Goal: Task Accomplishment & Management: Manage account settings

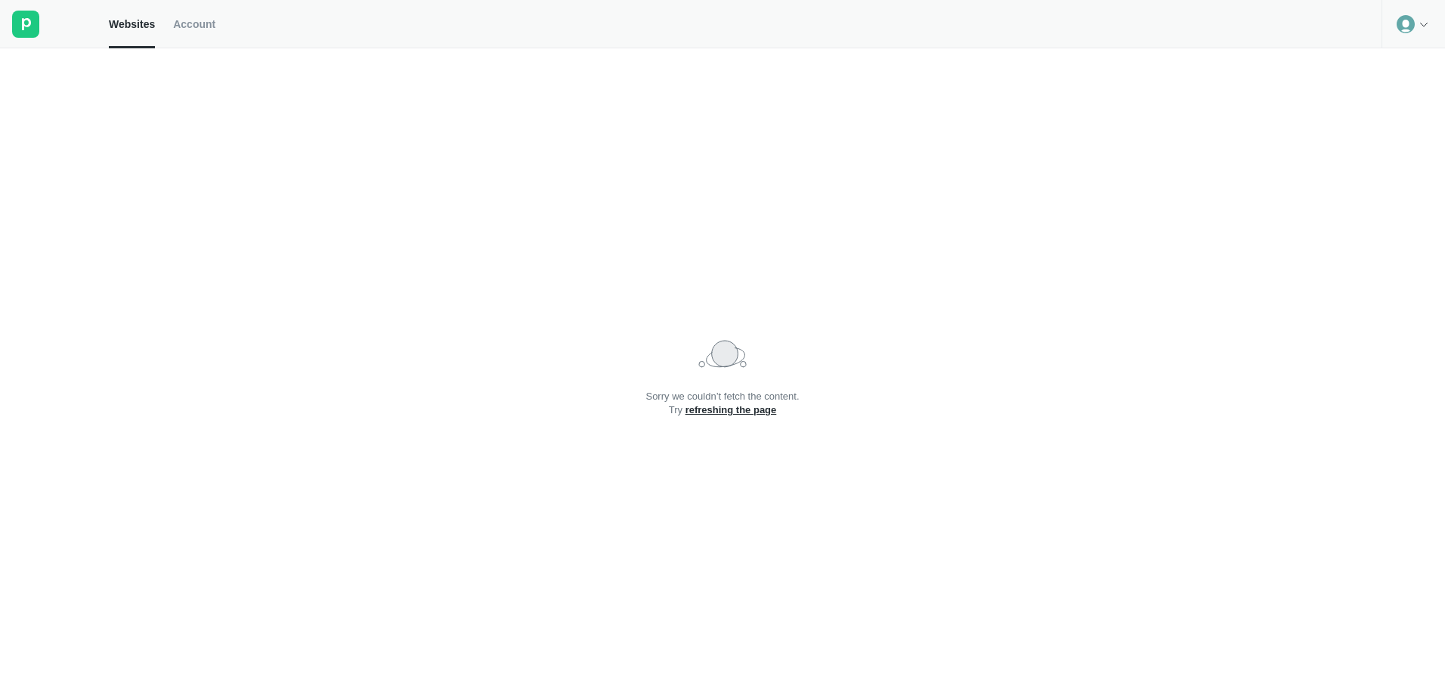
click at [1407, 20] on circle at bounding box center [1406, 24] width 18 height 18
click at [188, 25] on span "Account" at bounding box center [194, 24] width 42 height 14
click at [11, 20] on div at bounding box center [54, 24] width 109 height 48
click at [19, 22] on rect at bounding box center [25, 24] width 27 height 27
click at [121, 27] on span "Websites" at bounding box center [132, 24] width 46 height 14
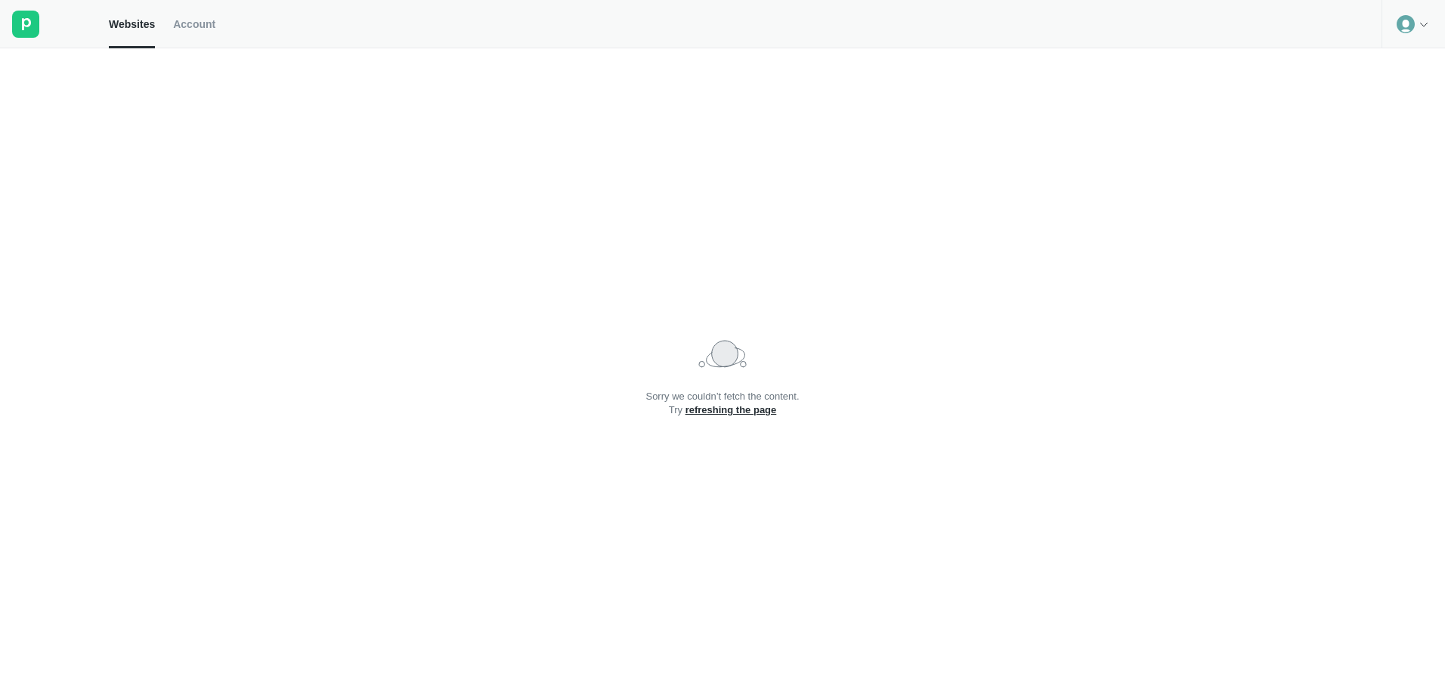
click at [1419, 25] on icon at bounding box center [1424, 24] width 12 height 12
click at [1414, 55] on div "Logout" at bounding box center [1414, 62] width 62 height 21
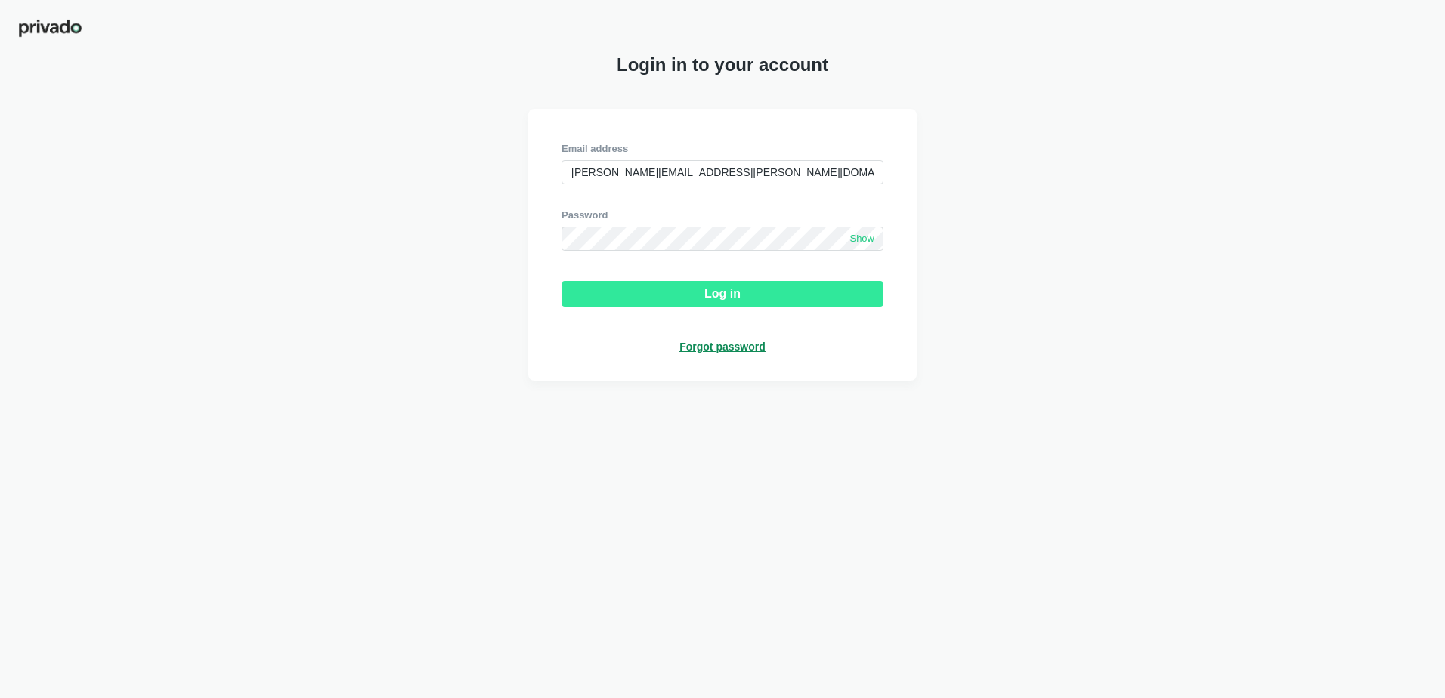
click at [724, 293] on div "Log in" at bounding box center [723, 294] width 36 height 14
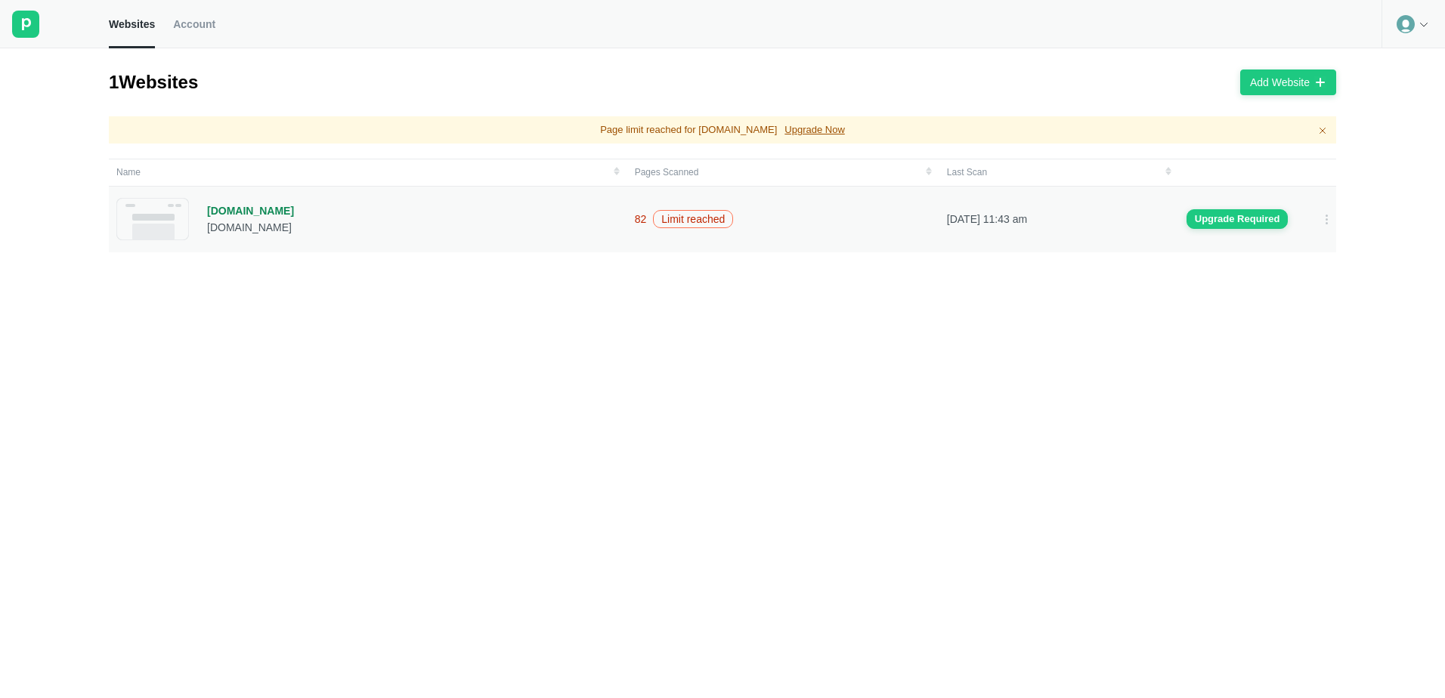
click at [247, 221] on div "[DOMAIN_NAME]" at bounding box center [250, 228] width 87 height 14
click at [250, 215] on div "[DOMAIN_NAME]" at bounding box center [250, 211] width 87 height 14
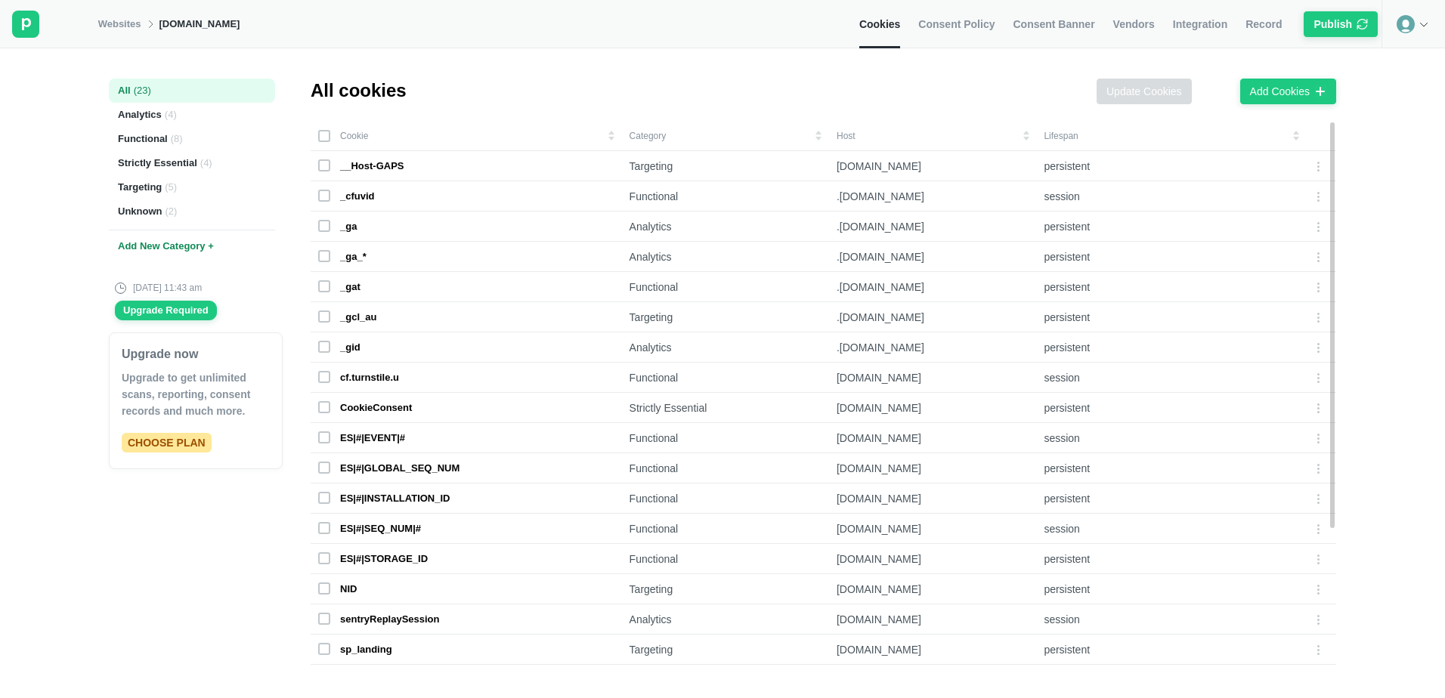
click at [199, 242] on div "Add New Category +" at bounding box center [192, 246] width 166 height 33
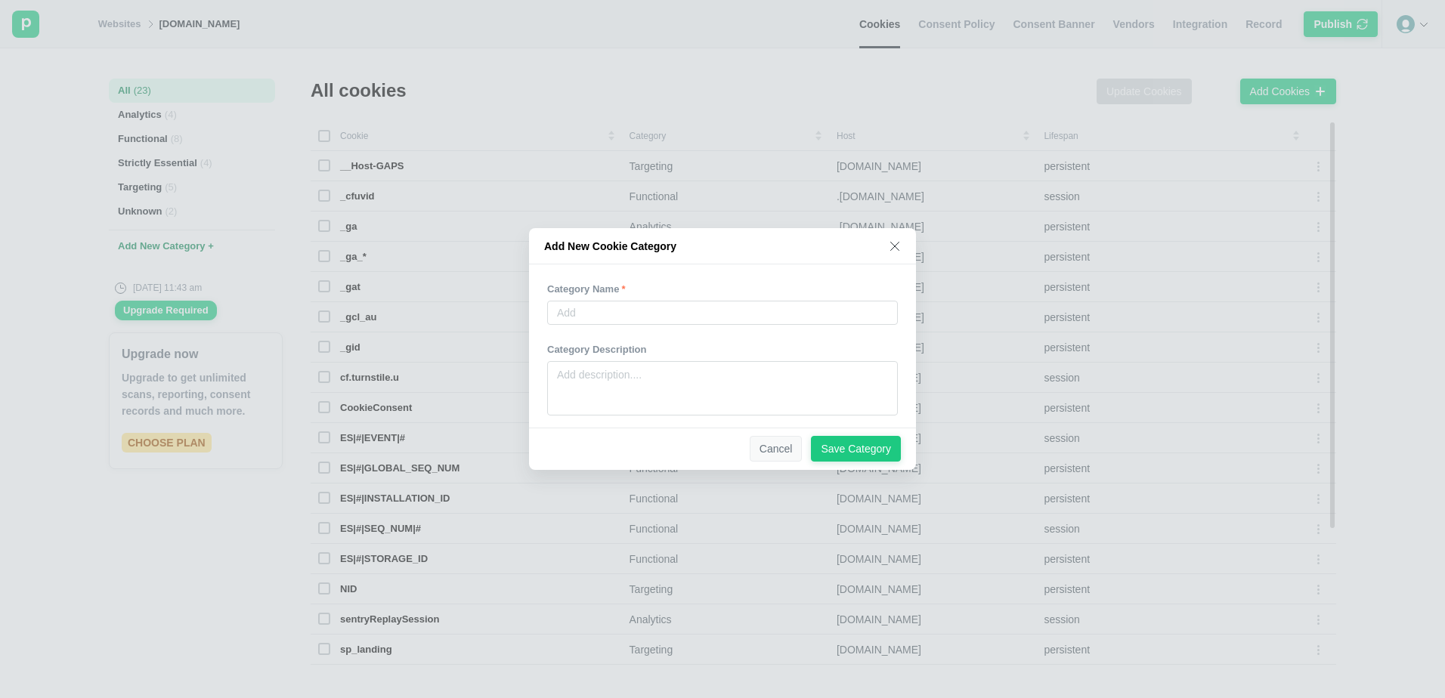
click at [788, 448] on div "Cancel" at bounding box center [776, 449] width 33 height 14
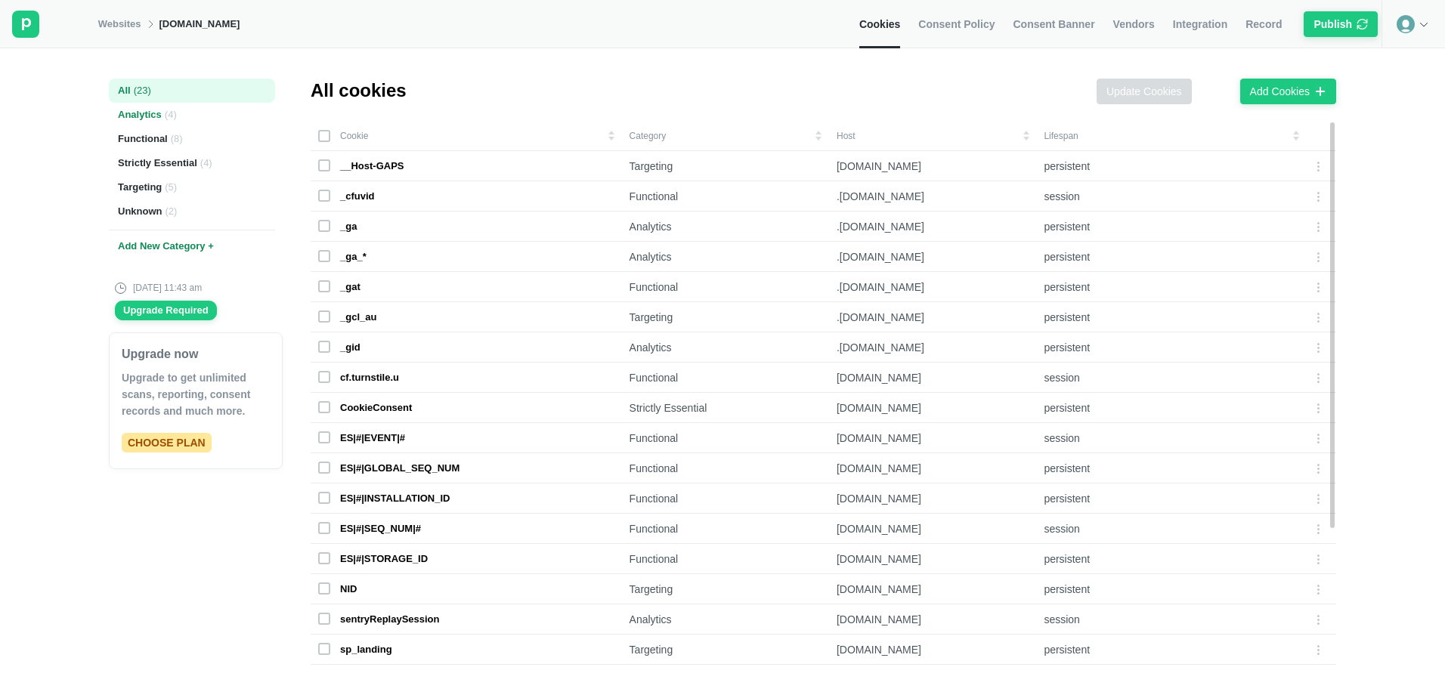
click at [144, 109] on div "Analytics ( 4 )" at bounding box center [192, 115] width 166 height 24
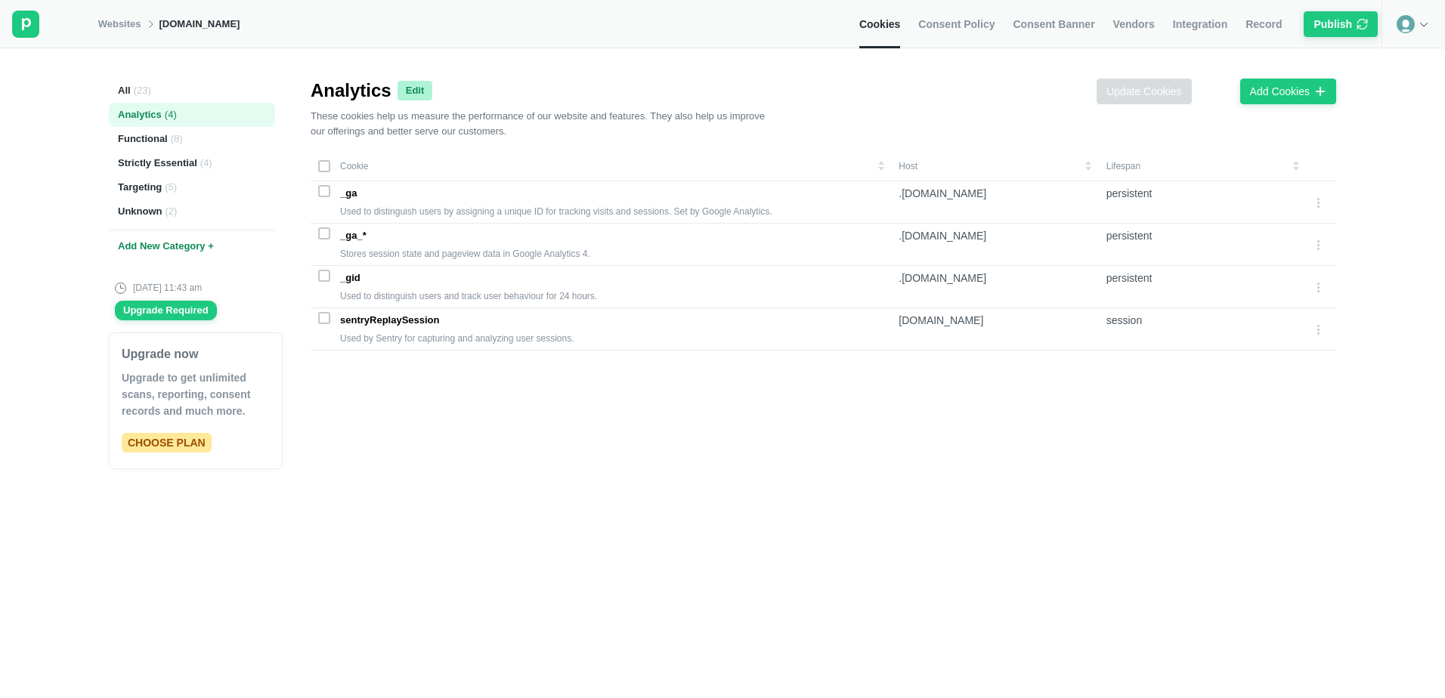
click at [413, 88] on div "Edit" at bounding box center [415, 91] width 19 height 14
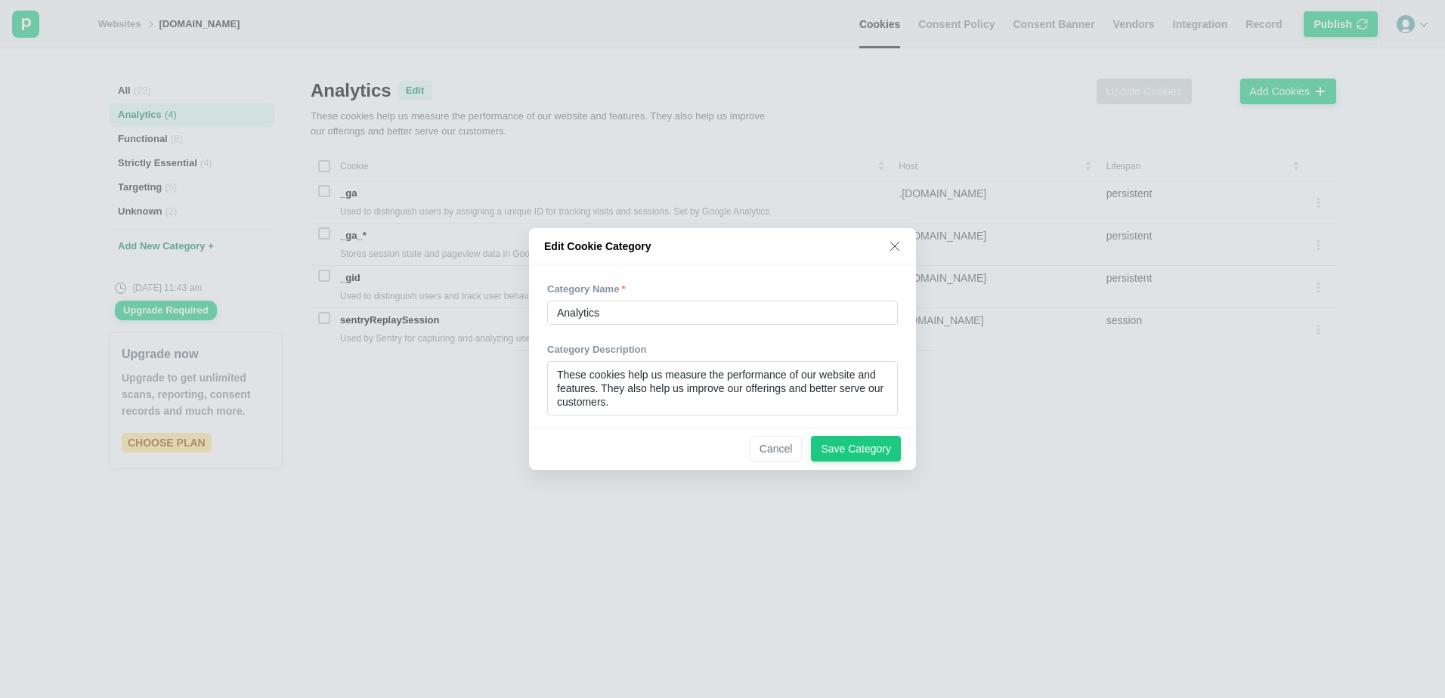
click at [897, 246] on icon at bounding box center [895, 246] width 12 height 12
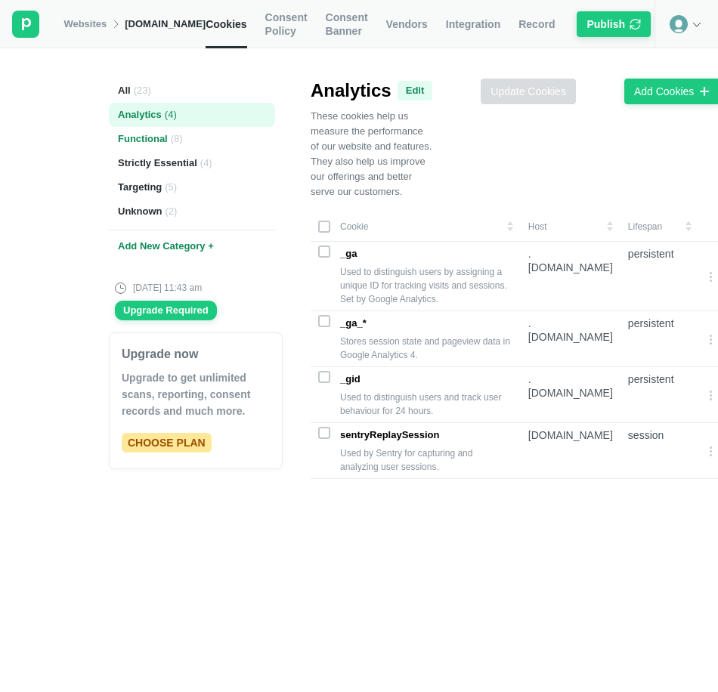
click at [147, 147] on div "Functional ( 8 )" at bounding box center [192, 139] width 166 height 24
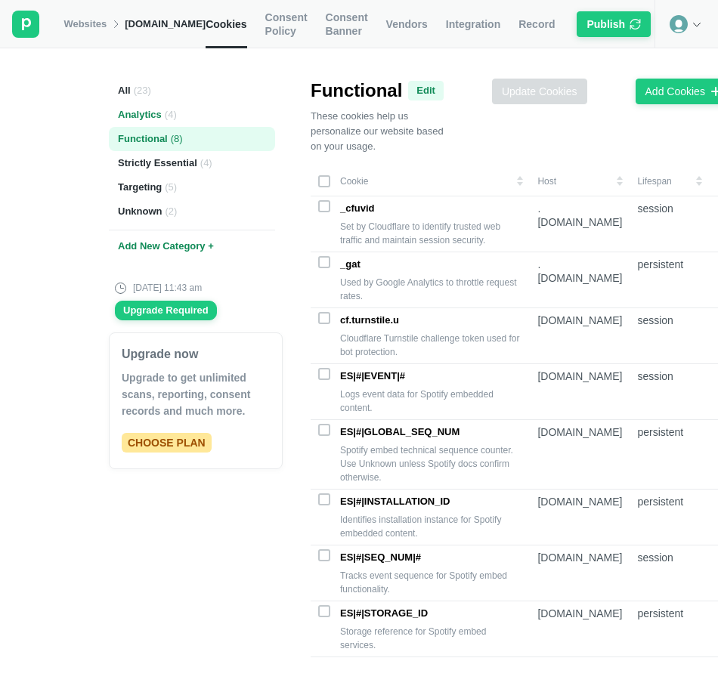
click at [132, 117] on div "Analytics ( 4 )" at bounding box center [192, 115] width 166 height 24
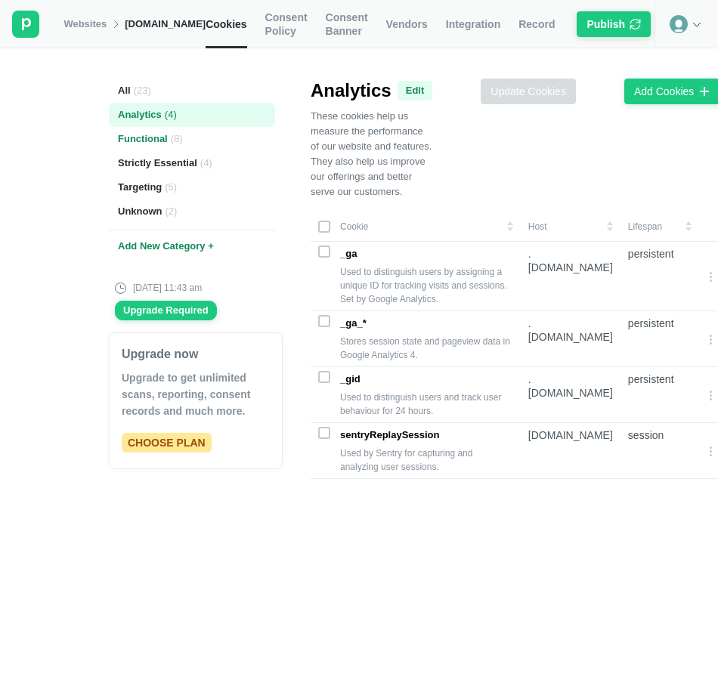
click at [153, 135] on div "Functional ( 8 )" at bounding box center [192, 139] width 166 height 24
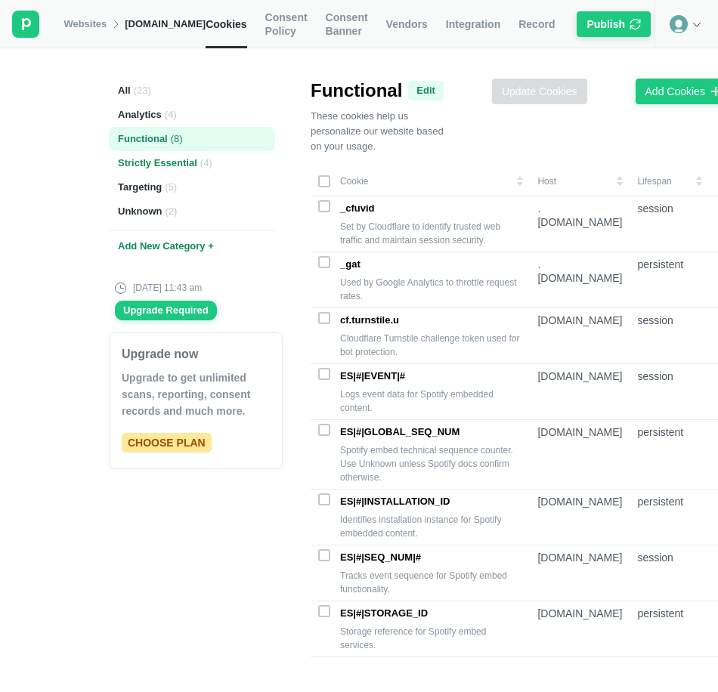
click at [161, 164] on div "Strictly Essential ( 4 )" at bounding box center [192, 163] width 166 height 24
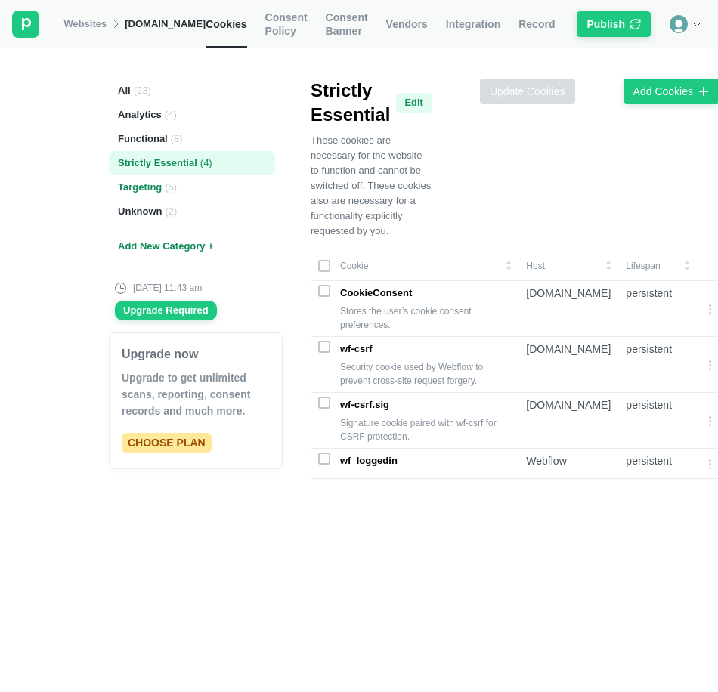
click at [146, 187] on div "Targeting ( 5 )" at bounding box center [192, 187] width 166 height 24
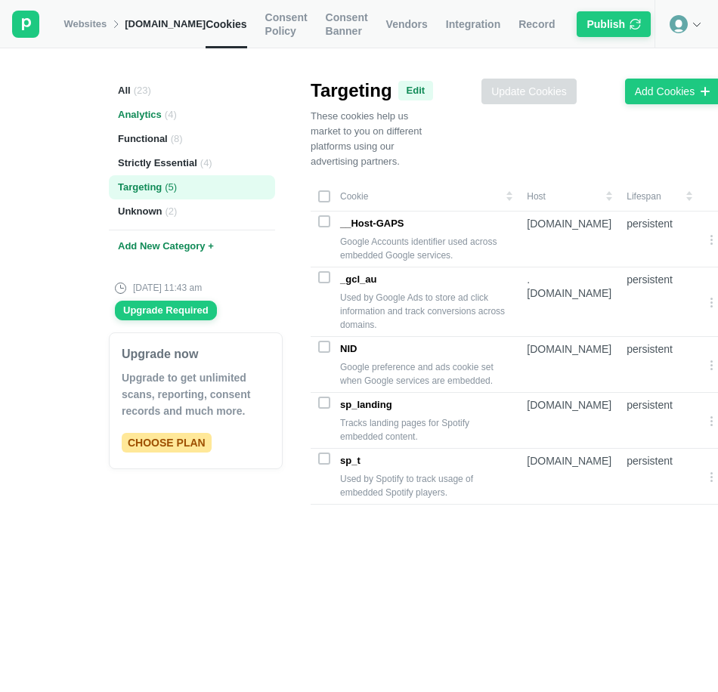
click at [135, 118] on div "Analytics ( 4 )" at bounding box center [192, 115] width 166 height 24
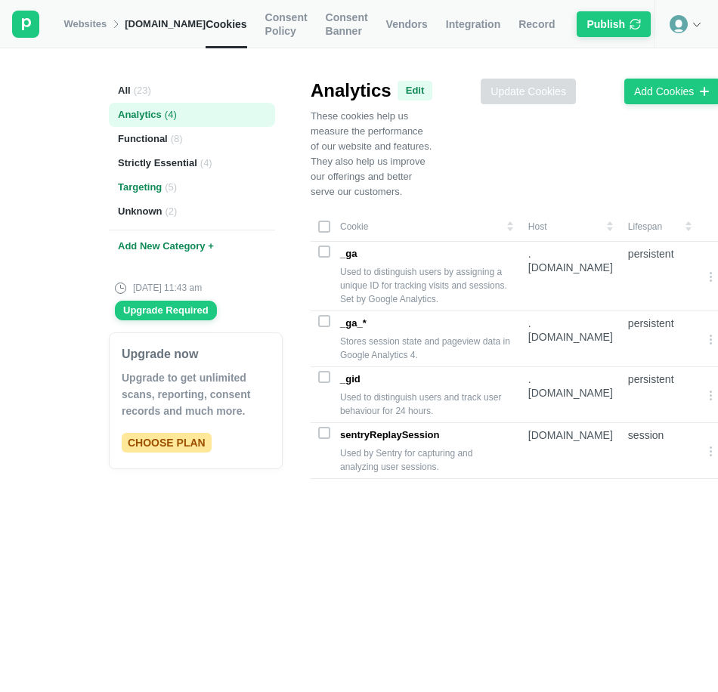
click at [136, 178] on div "Targeting ( 5 )" at bounding box center [192, 187] width 166 height 24
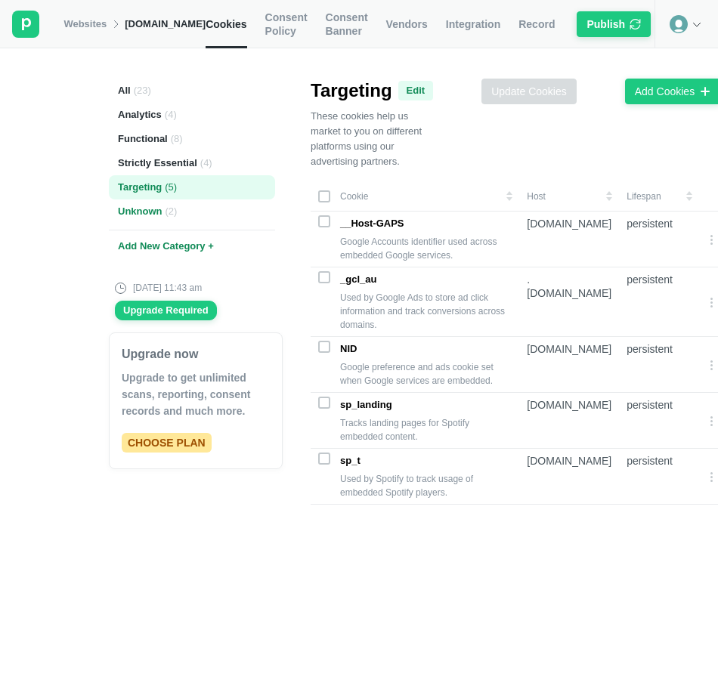
click at [147, 210] on div "Unknown ( 2 )" at bounding box center [192, 212] width 166 height 24
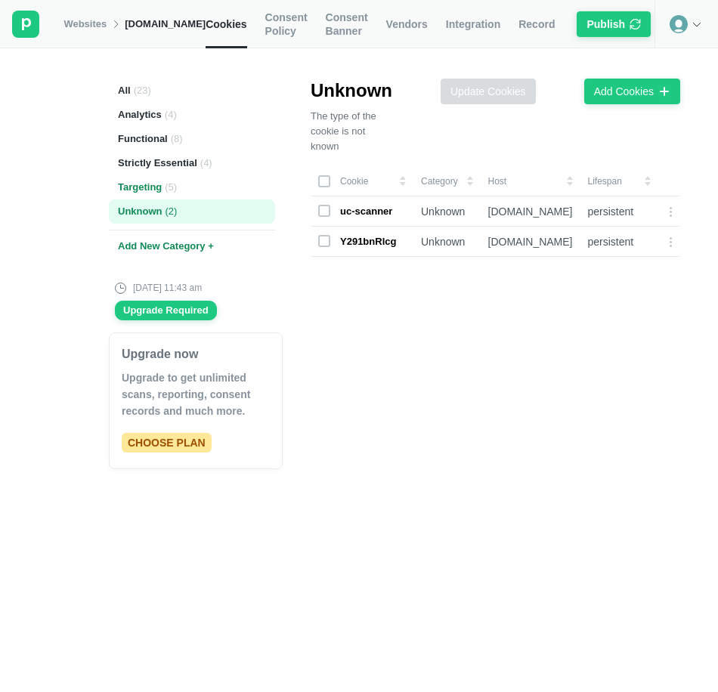
click at [139, 195] on div "Targeting ( 5 )" at bounding box center [192, 187] width 166 height 24
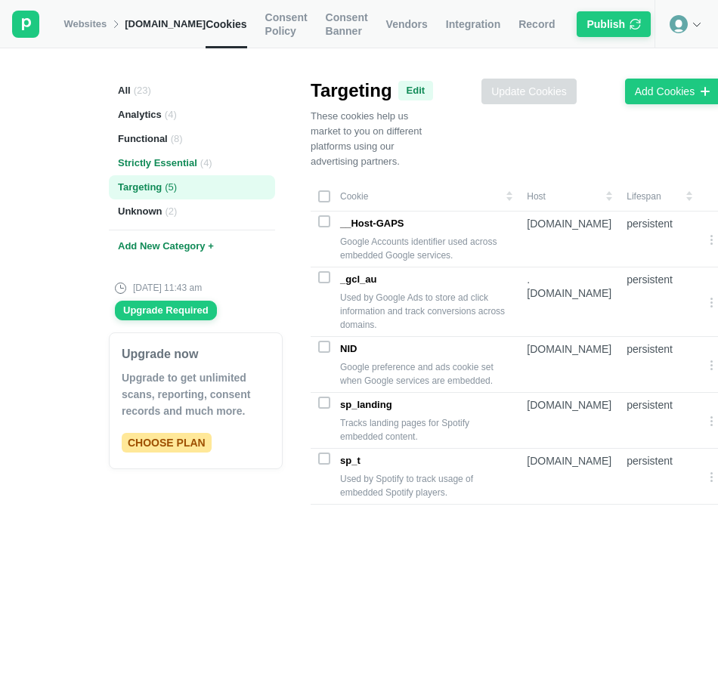
click at [138, 165] on div "Strictly Essential ( 4 )" at bounding box center [192, 163] width 166 height 24
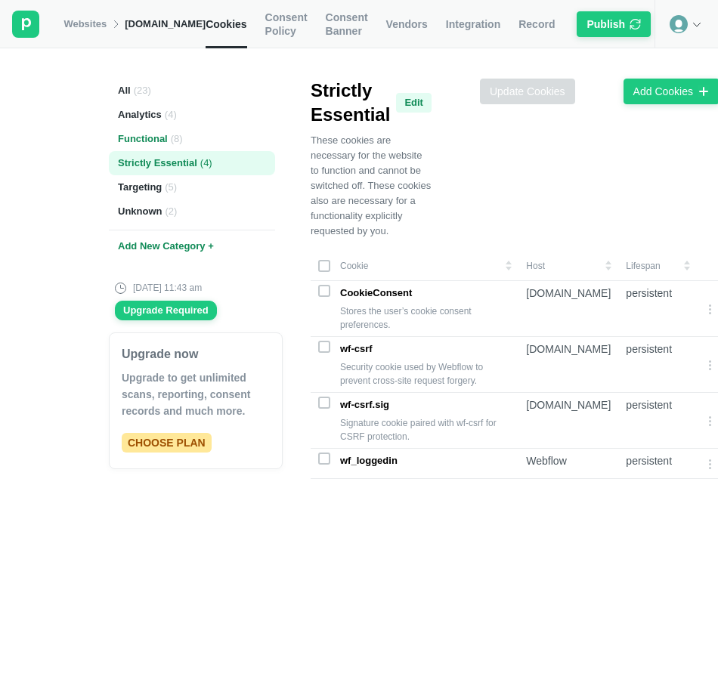
click at [135, 138] on div "Functional ( 8 )" at bounding box center [192, 139] width 166 height 24
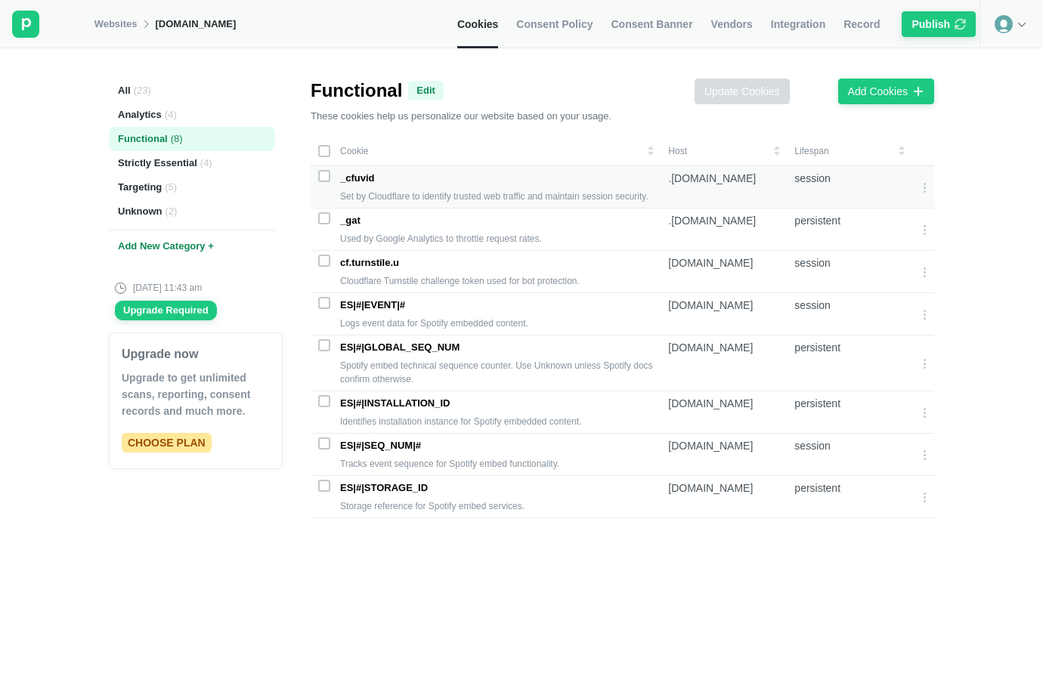
click at [326, 176] on rect at bounding box center [324, 176] width 11 height 11
click at [757, 95] on div "Update Cookies" at bounding box center [743, 92] width 76 height 14
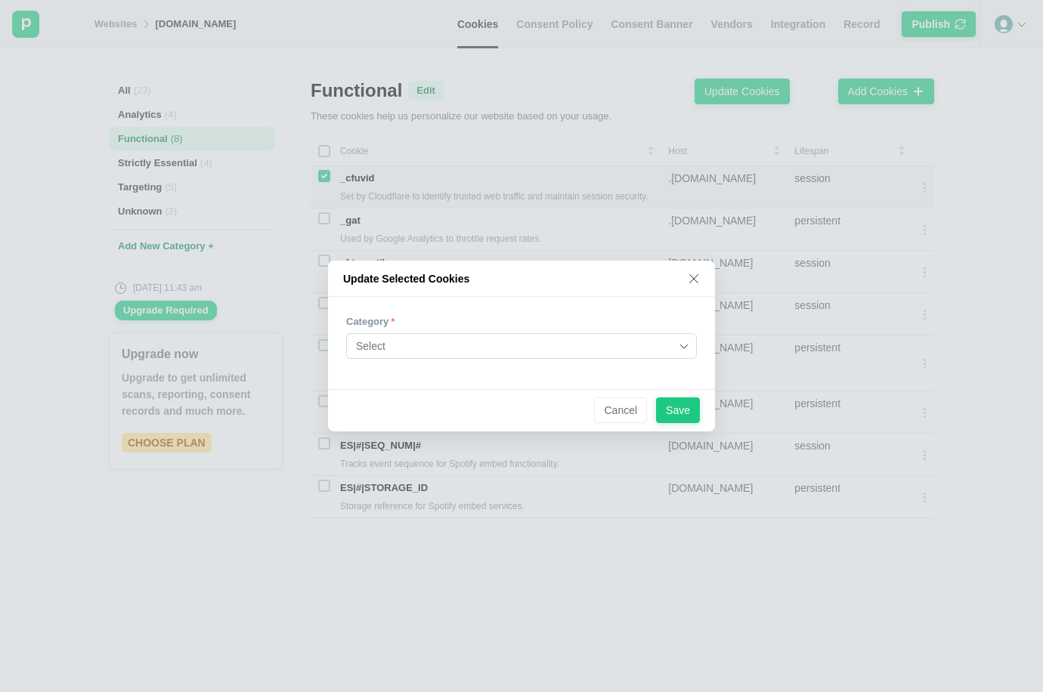
click at [650, 355] on input at bounding box center [516, 346] width 320 height 24
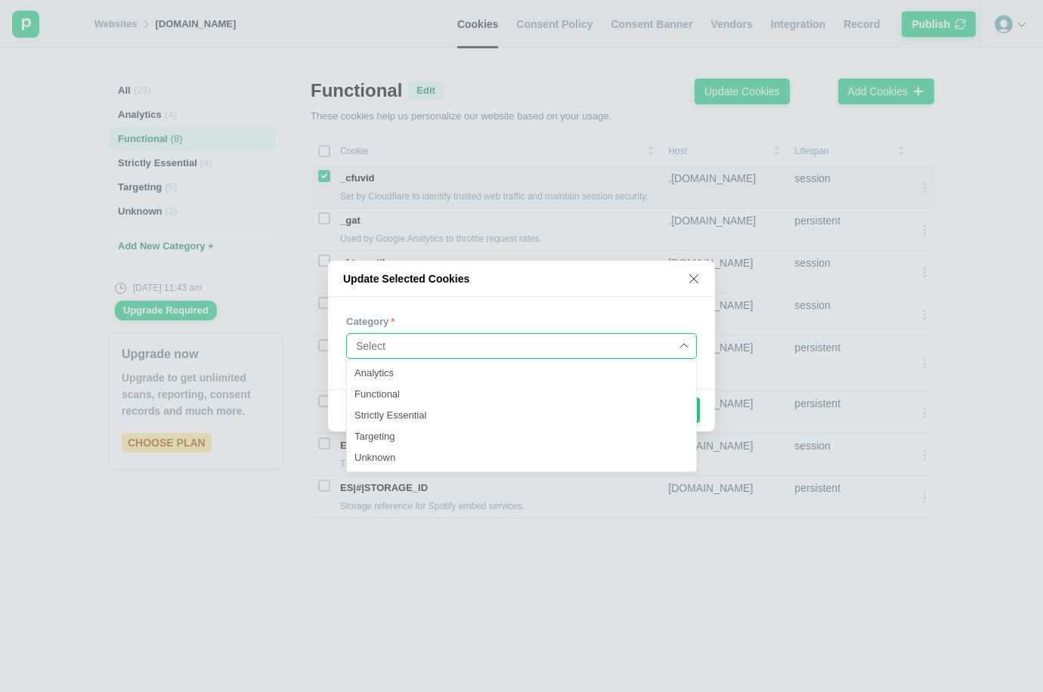
click at [631, 321] on span "Category" at bounding box center [521, 322] width 351 height 14
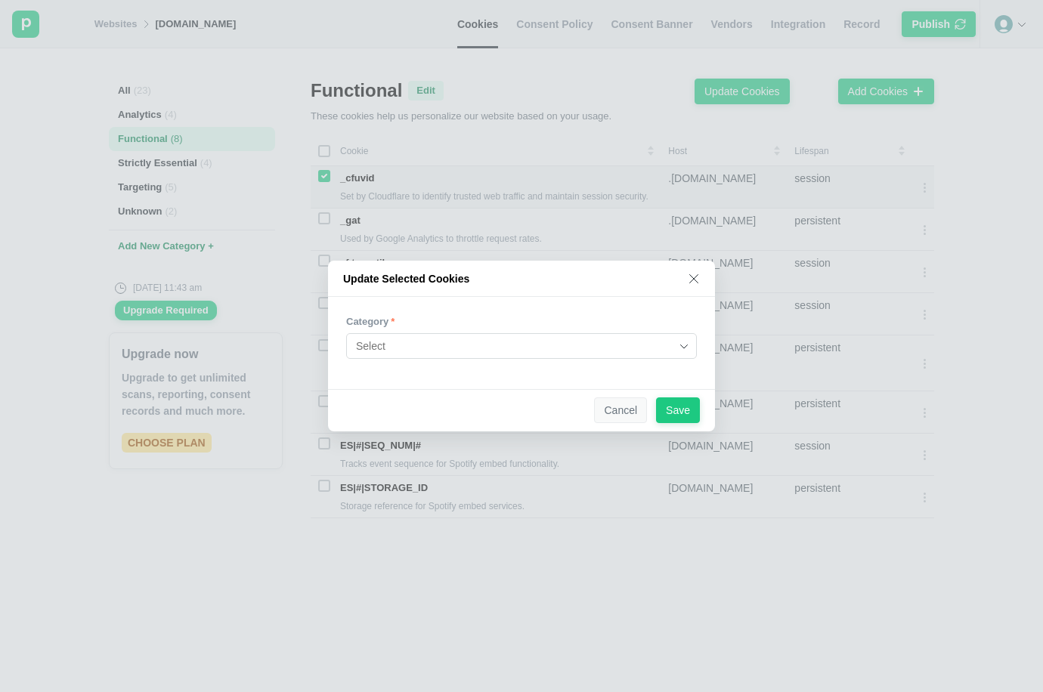
click at [624, 404] on div "Cancel" at bounding box center [620, 411] width 33 height 14
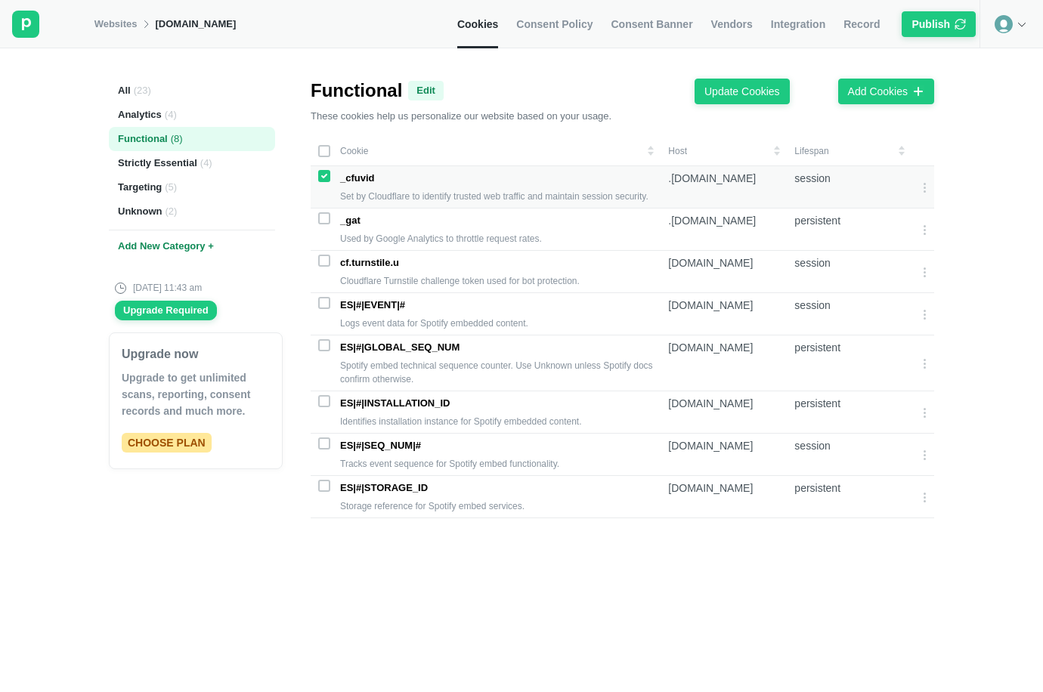
click at [326, 175] on icon at bounding box center [324, 176] width 6 height 5
